Goal: Find specific page/section

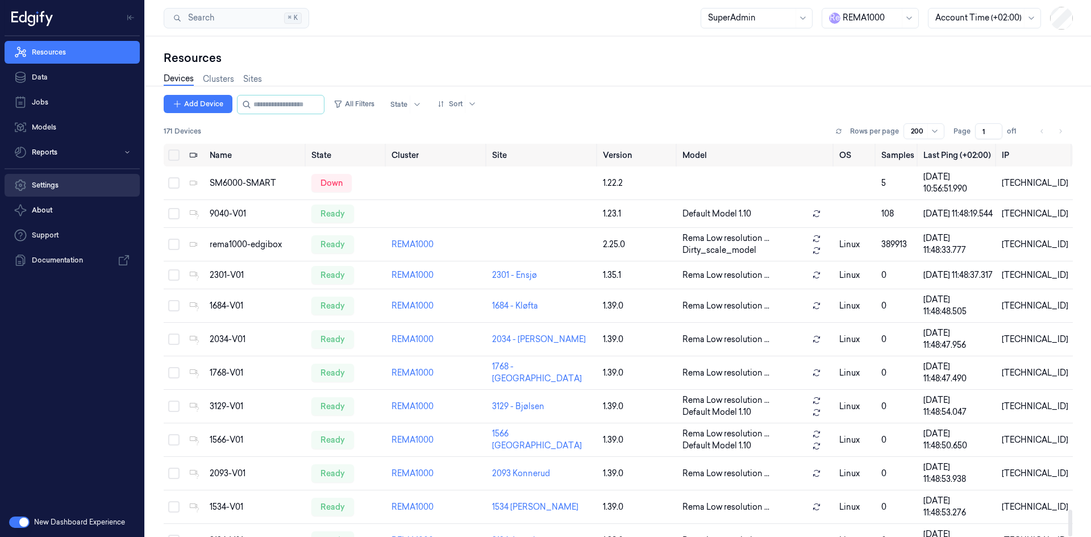
scroll to position [5373, 0]
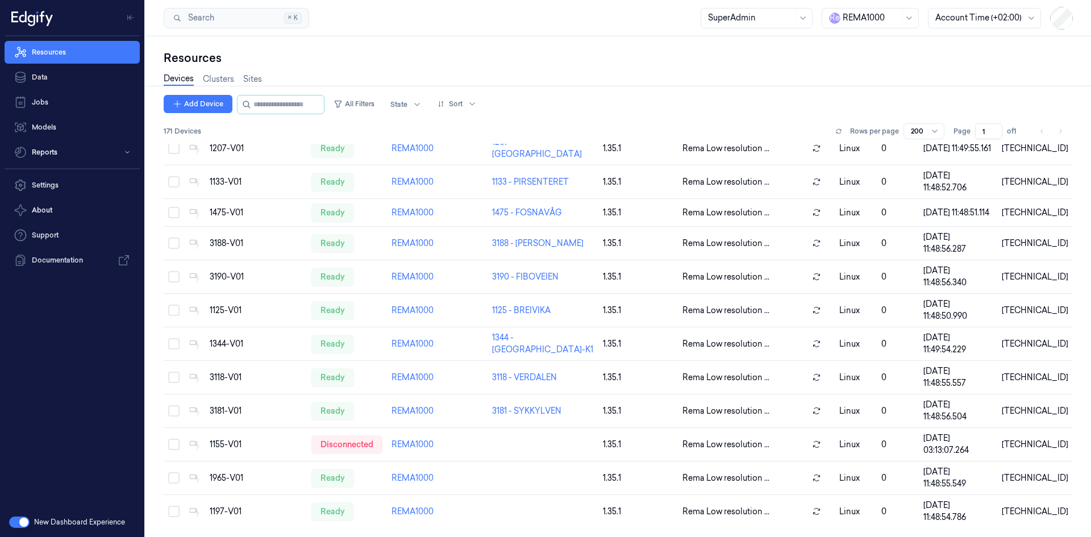
click at [877, 20] on div at bounding box center [871, 18] width 57 height 12
click at [854, 102] on div "Sainsburys" at bounding box center [858, 108] width 57 height 12
click at [881, 23] on div at bounding box center [871, 18] width 57 height 12
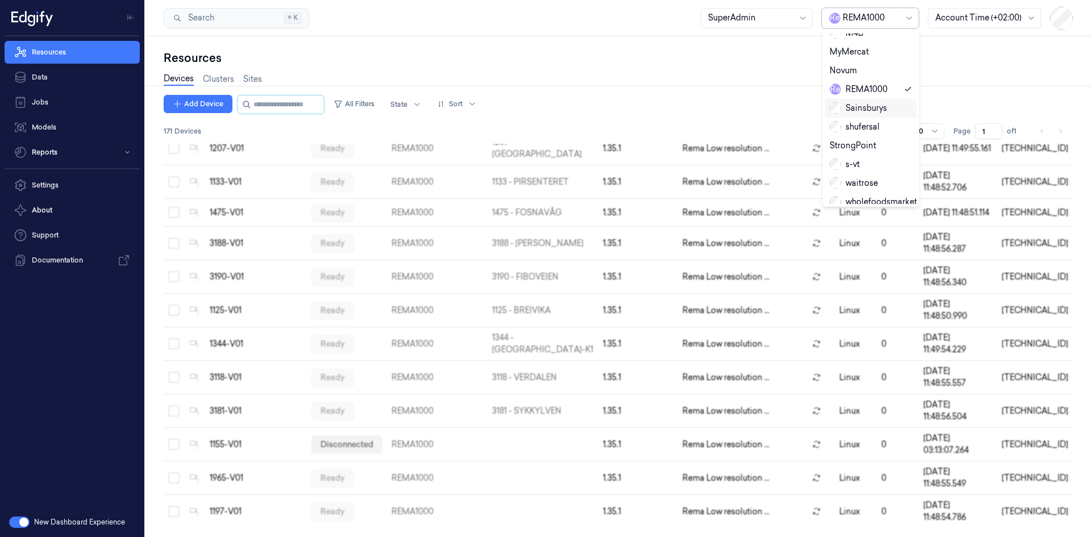
click at [871, 102] on div "Sainsburys" at bounding box center [858, 108] width 57 height 12
click at [861, 22] on div at bounding box center [871, 18] width 57 height 12
click at [860, 196] on div "wholefoodsmarket" at bounding box center [874, 202] width 88 height 12
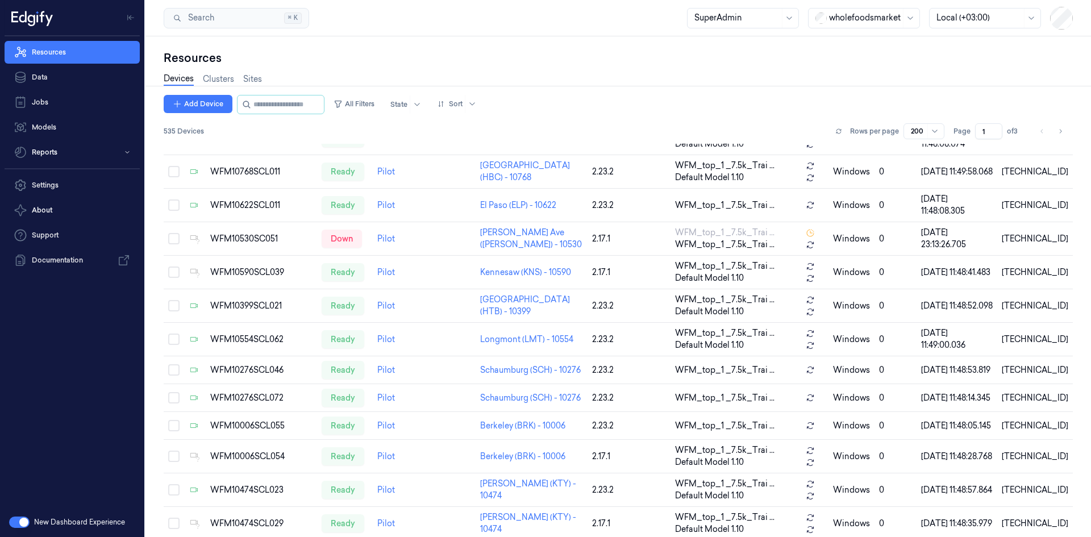
click at [435, 33] on div "Search Search... ⌘ K SuperAdmin wholefoodsmarket Local (+03:00)" at bounding box center [619, 18] width 946 height 36
click at [69, 150] on button "Reports" at bounding box center [72, 152] width 135 height 23
click at [88, 196] on link "Custom Report" at bounding box center [81, 197] width 117 height 19
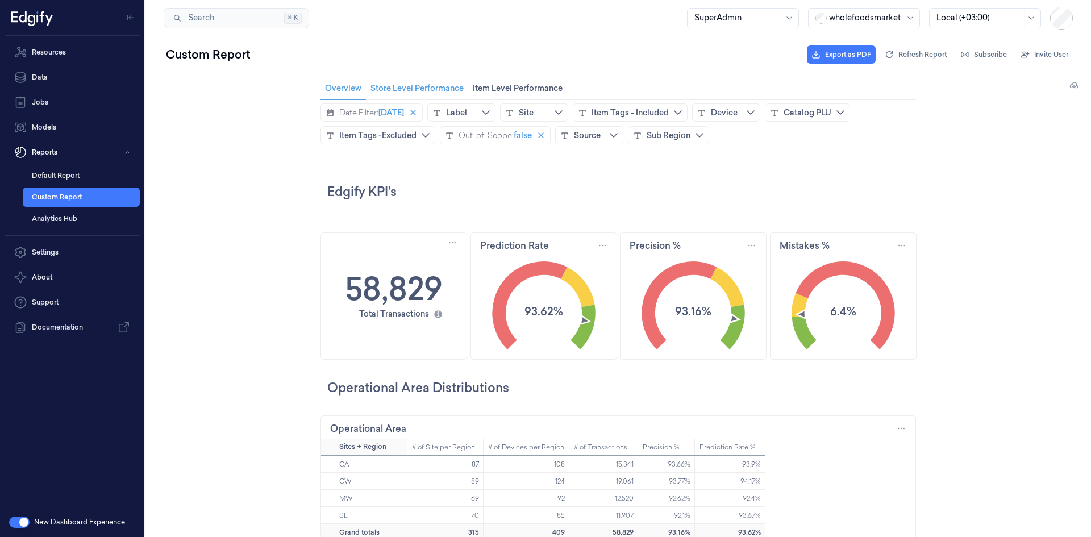
click at [431, 93] on span "Store Level Performance Store Level Performance" at bounding box center [417, 88] width 100 height 15
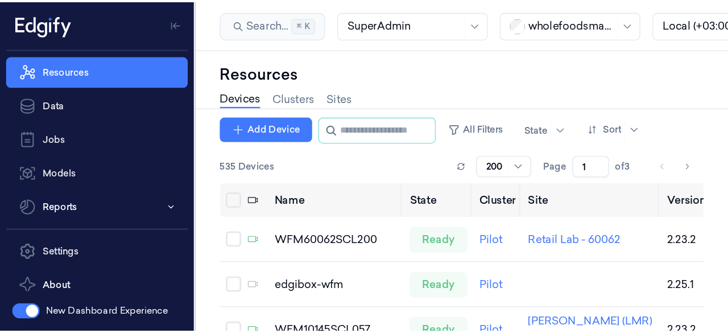
scroll to position [5376, 0]
